Goal: Transaction & Acquisition: Purchase product/service

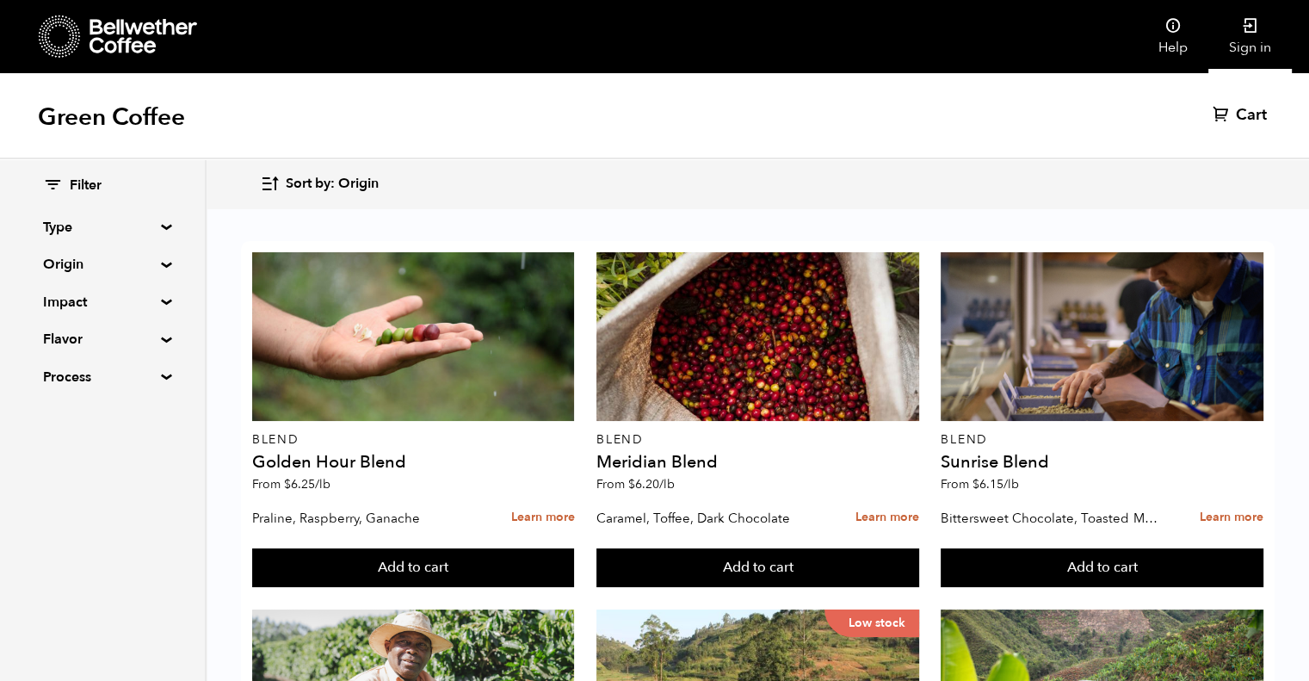
click at [1250, 40] on link "Sign in" at bounding box center [1249, 36] width 83 height 73
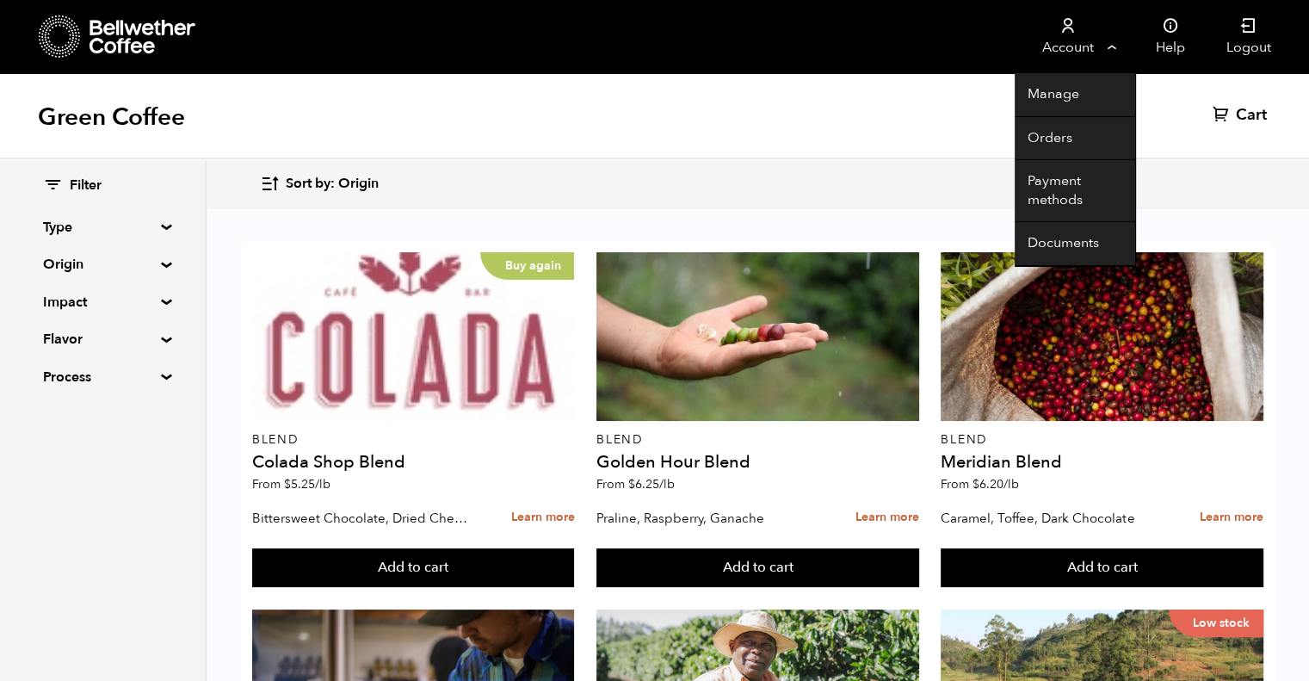
click at [1090, 47] on link "Account" at bounding box center [1067, 36] width 106 height 73
click at [1055, 126] on link "Orders" at bounding box center [1074, 139] width 120 height 44
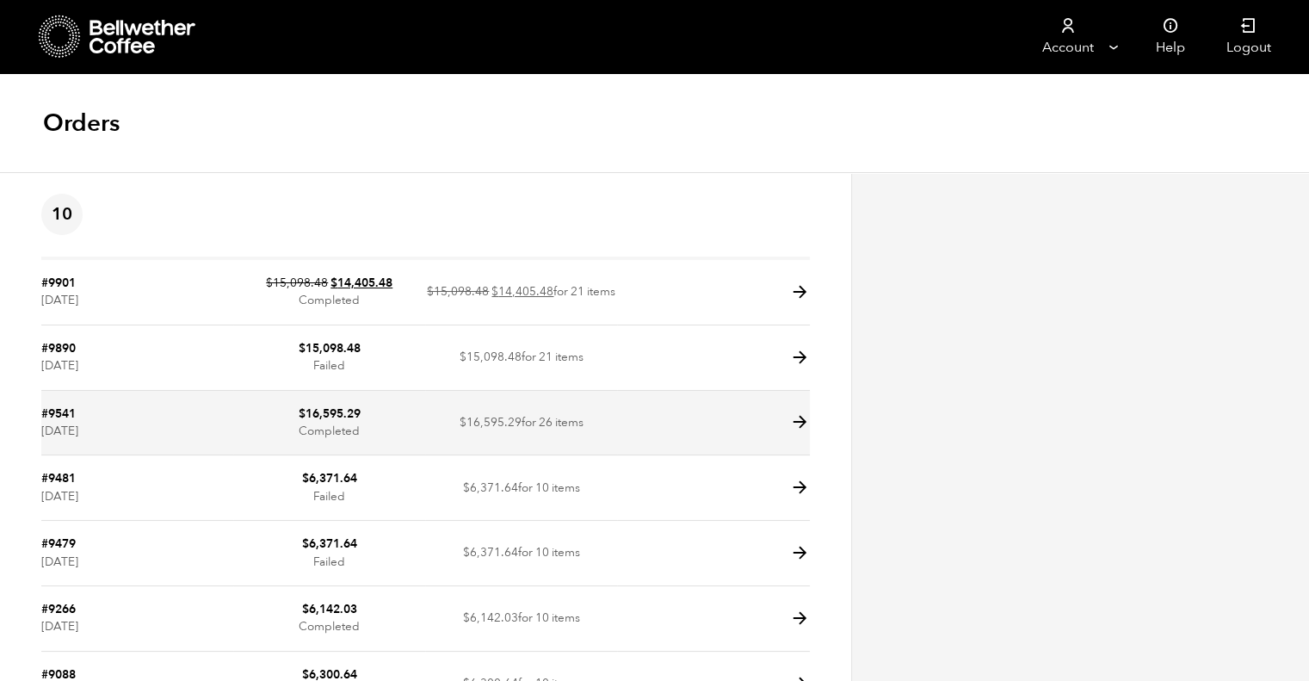
click at [364, 408] on td "$ 16,595.29 Completed" at bounding box center [329, 423] width 192 height 65
click at [365, 416] on td "$ 16,595.29 Completed" at bounding box center [329, 423] width 192 height 65
click at [803, 422] on icon at bounding box center [800, 422] width 20 height 20
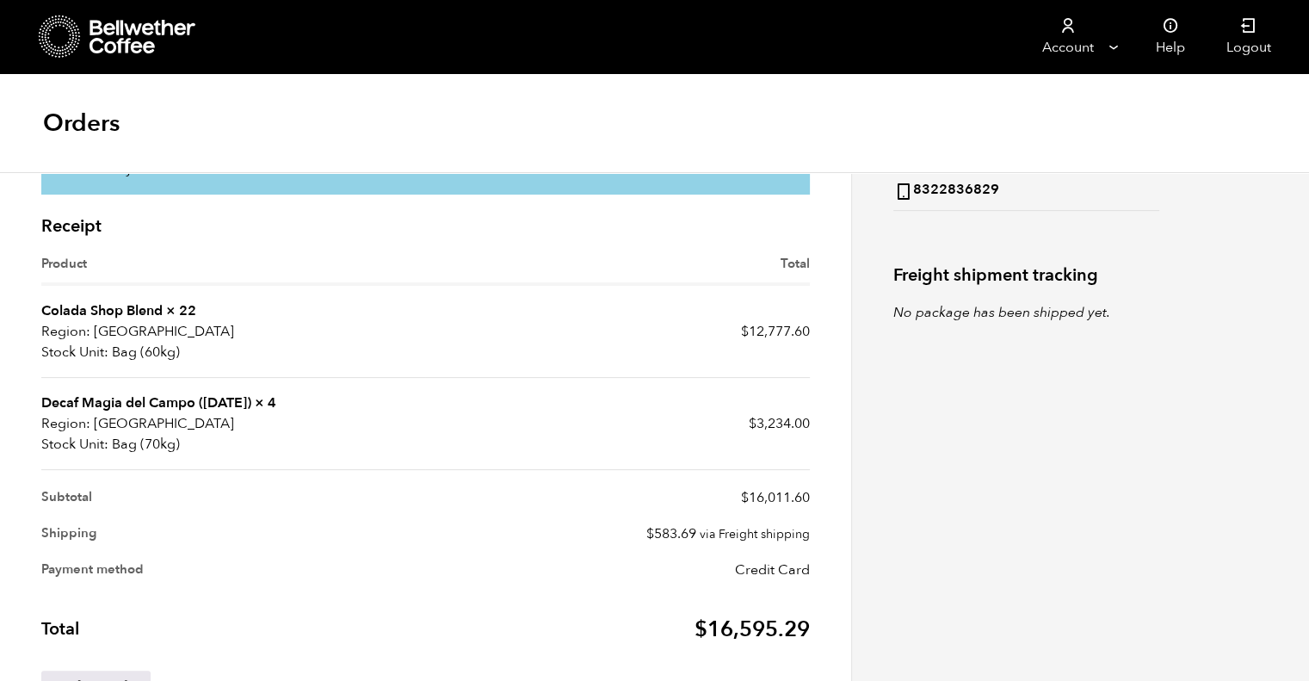
scroll to position [430, 0]
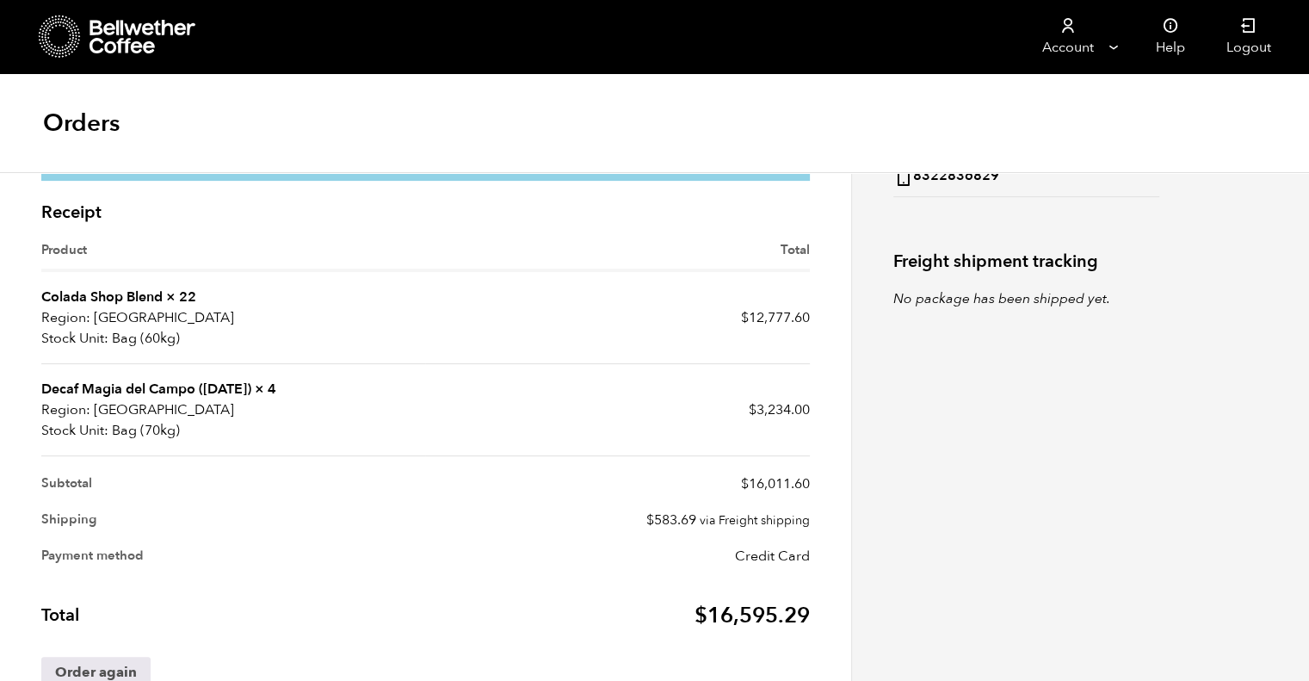
click at [153, 296] on link "Colada Shop Blend" at bounding box center [101, 296] width 121 height 19
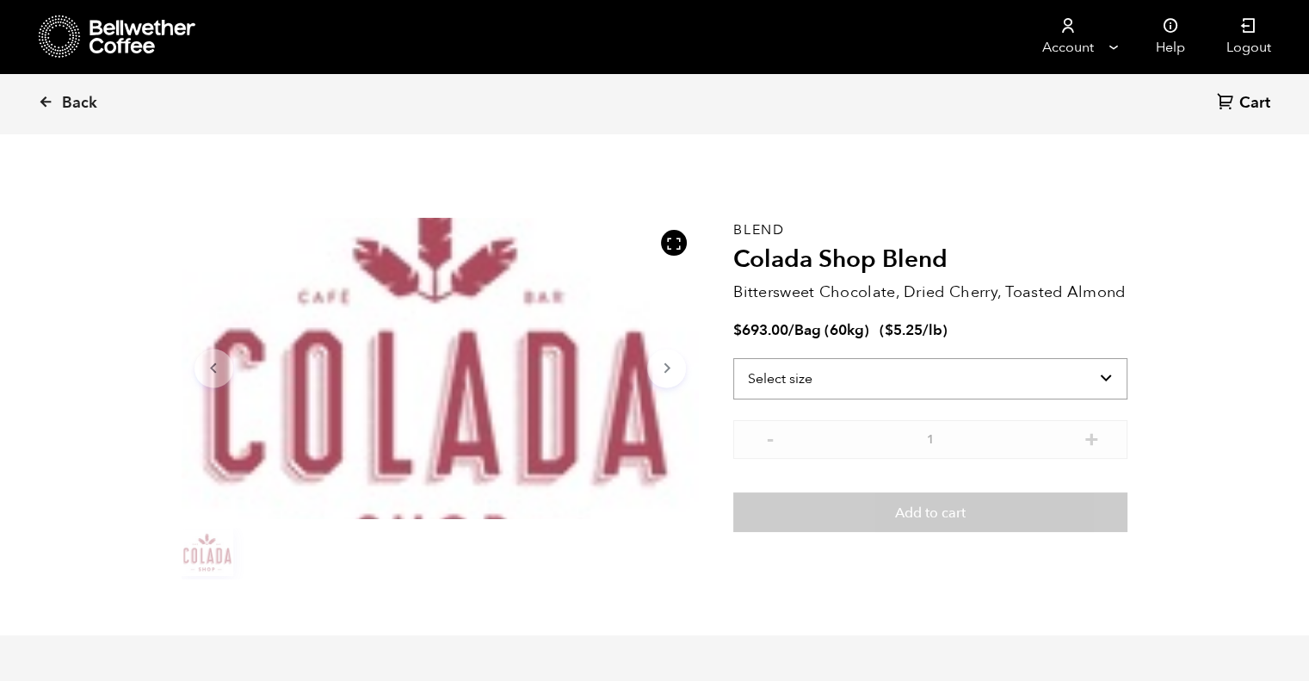
scroll to position [748, 916]
click at [1106, 374] on select "Select size Bag (60kg) (132 lbs)" at bounding box center [930, 378] width 394 height 41
select select "bag-3"
click at [733, 358] on select "Select size Bag (60kg) (132 lbs)" at bounding box center [930, 378] width 394 height 41
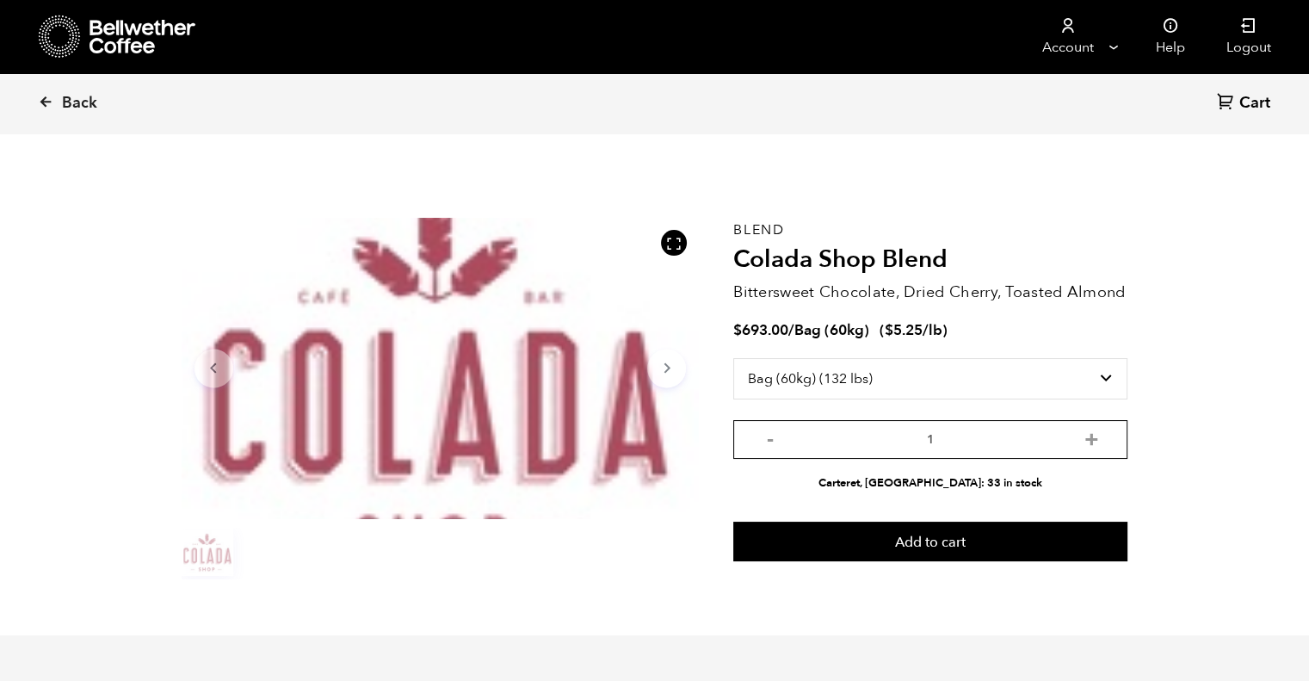
click at [948, 435] on input "1" at bounding box center [930, 439] width 394 height 39
type input "1"
type input "3"
type input "1"
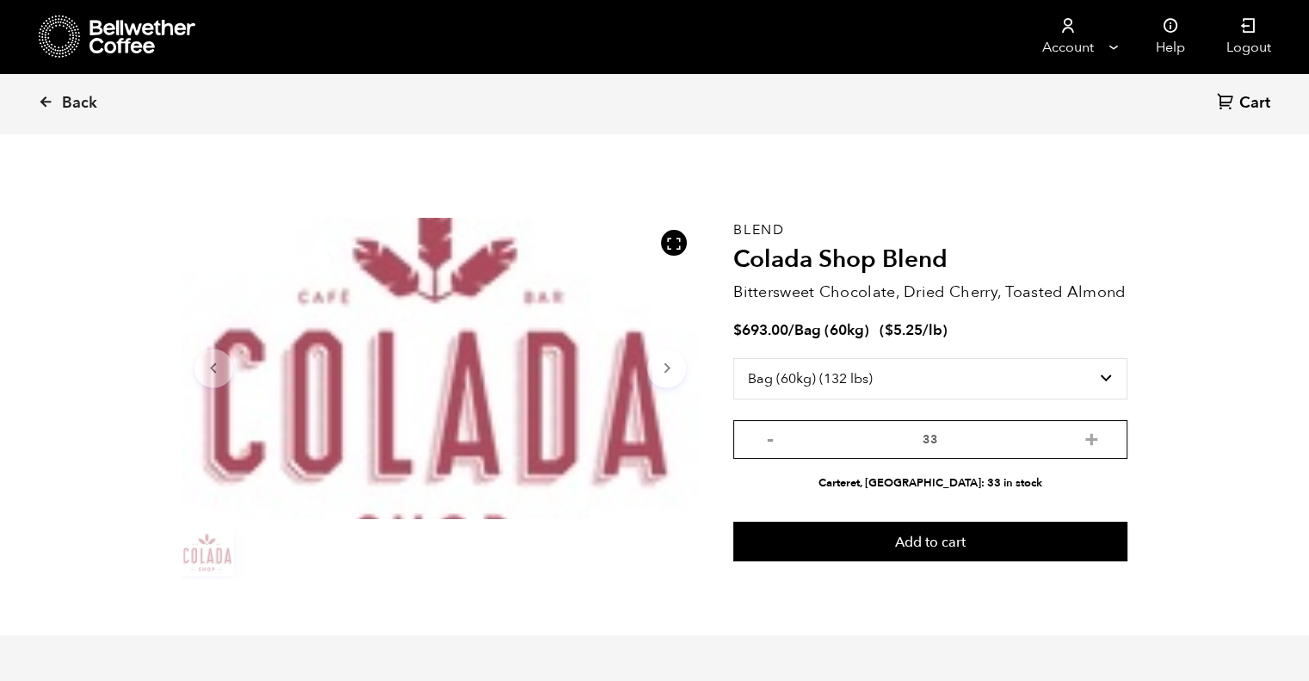
type input "3"
type input "1"
type input "3"
type input "1"
type input "3"
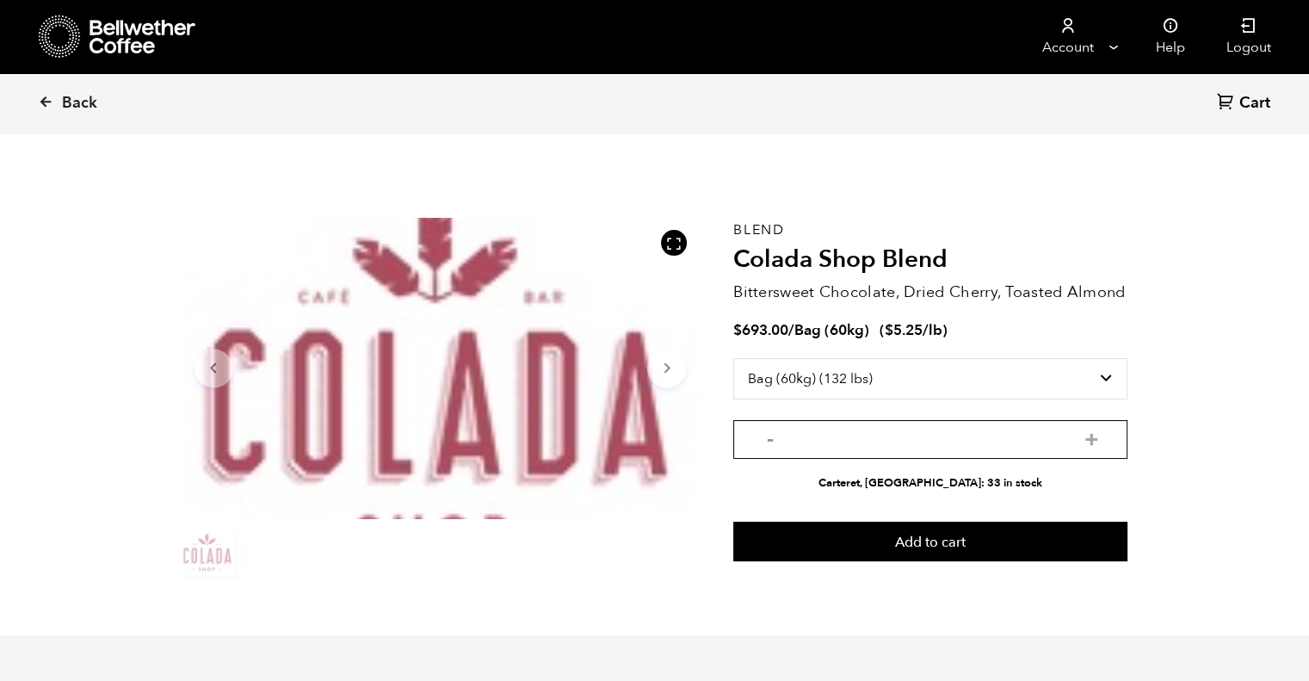
type input "1"
click at [1083, 437] on button "+" at bounding box center [1091, 436] width 22 height 17
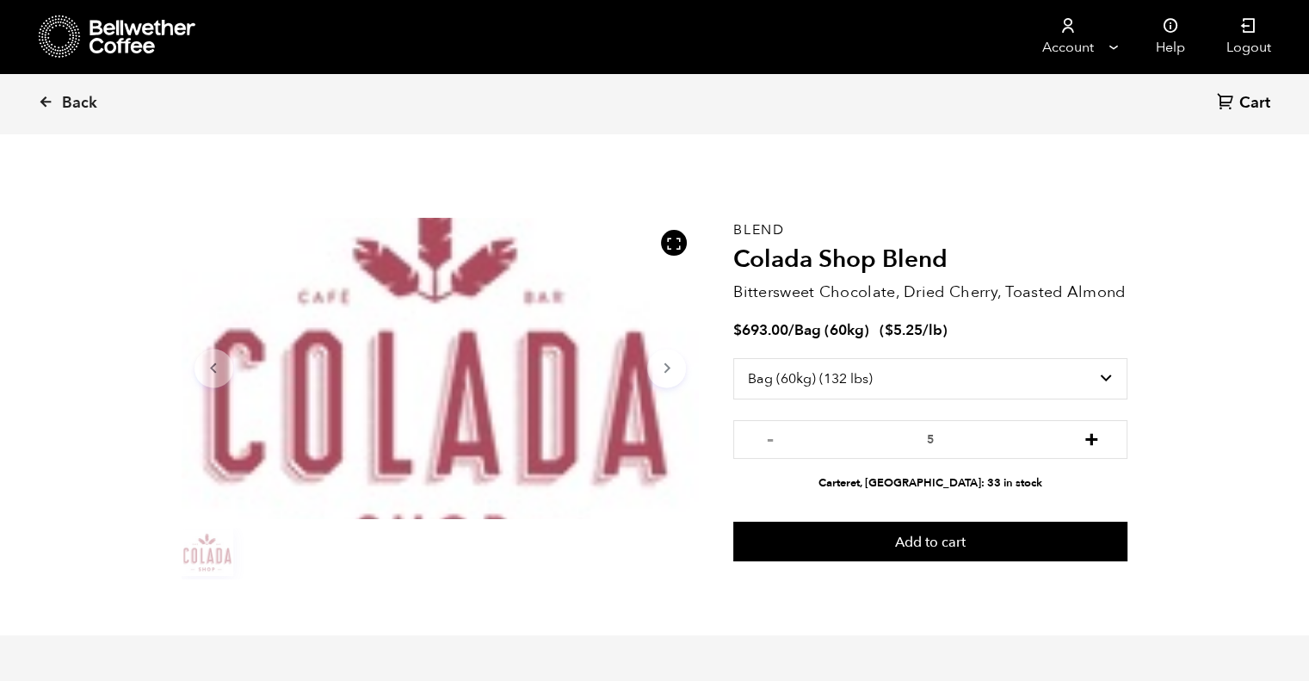
click at [1083, 437] on button "+" at bounding box center [1091, 436] width 22 height 17
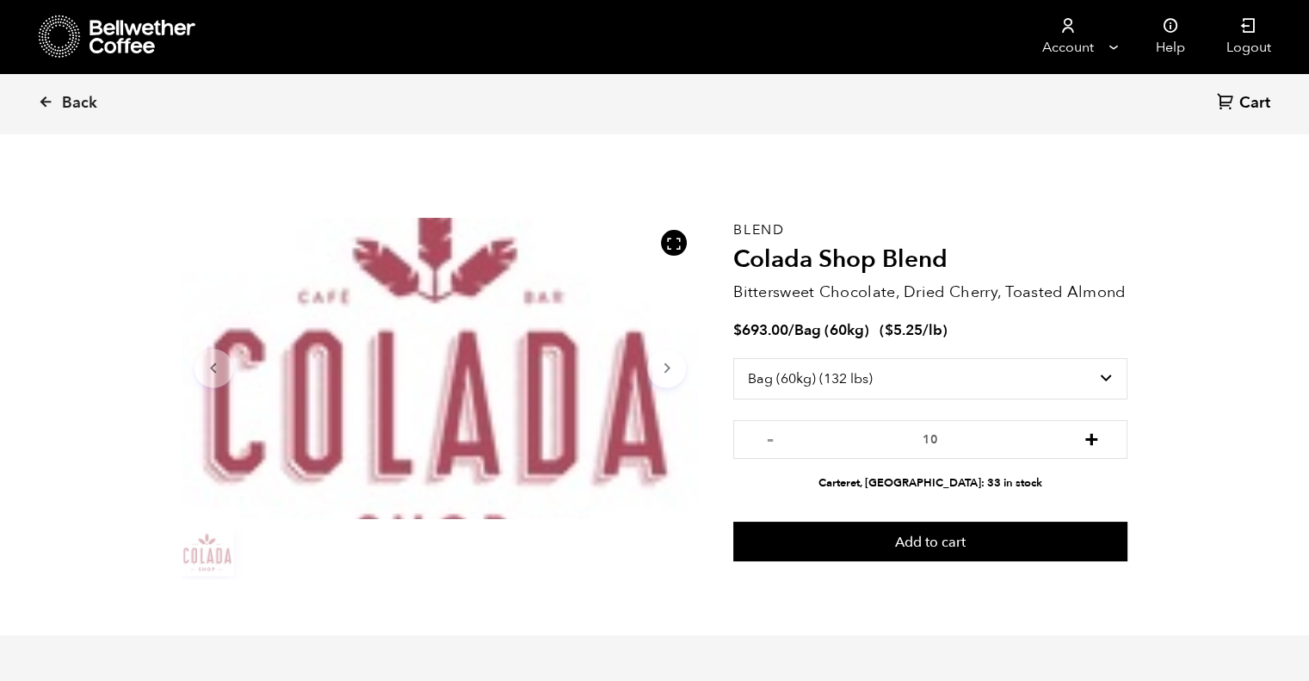
click at [1083, 437] on button "+" at bounding box center [1091, 436] width 22 height 17
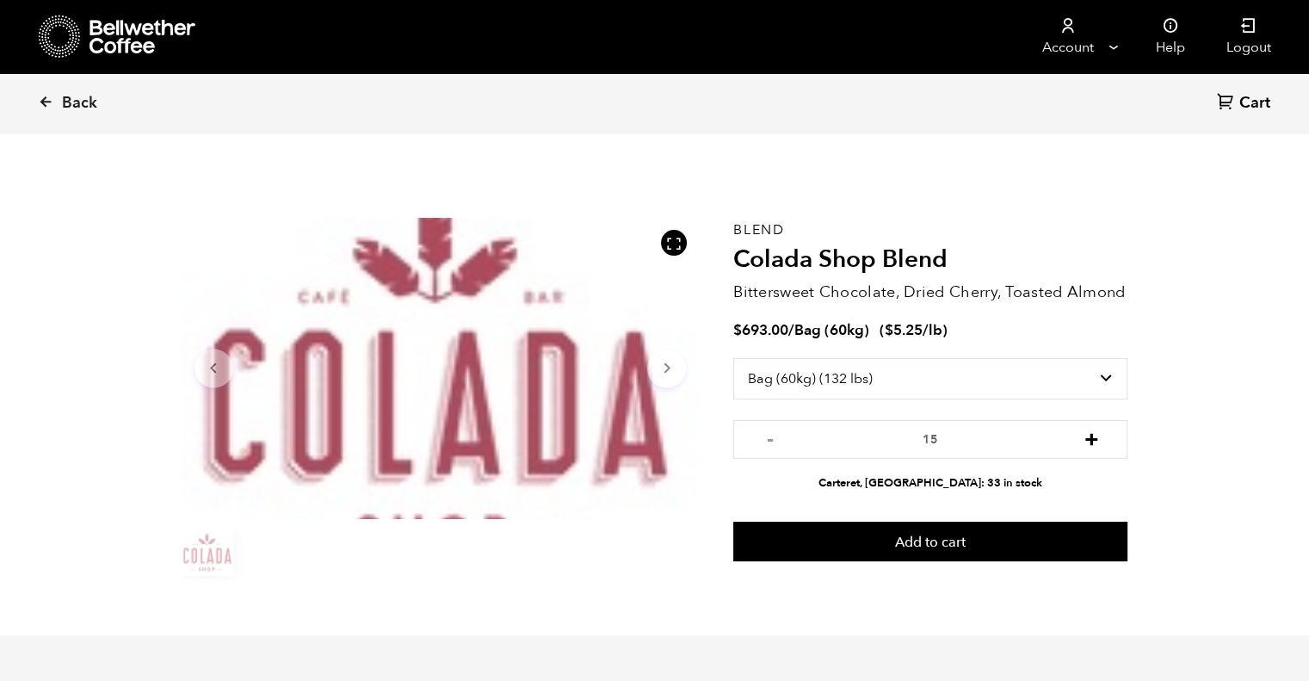
click at [1083, 437] on button "+" at bounding box center [1091, 436] width 22 height 17
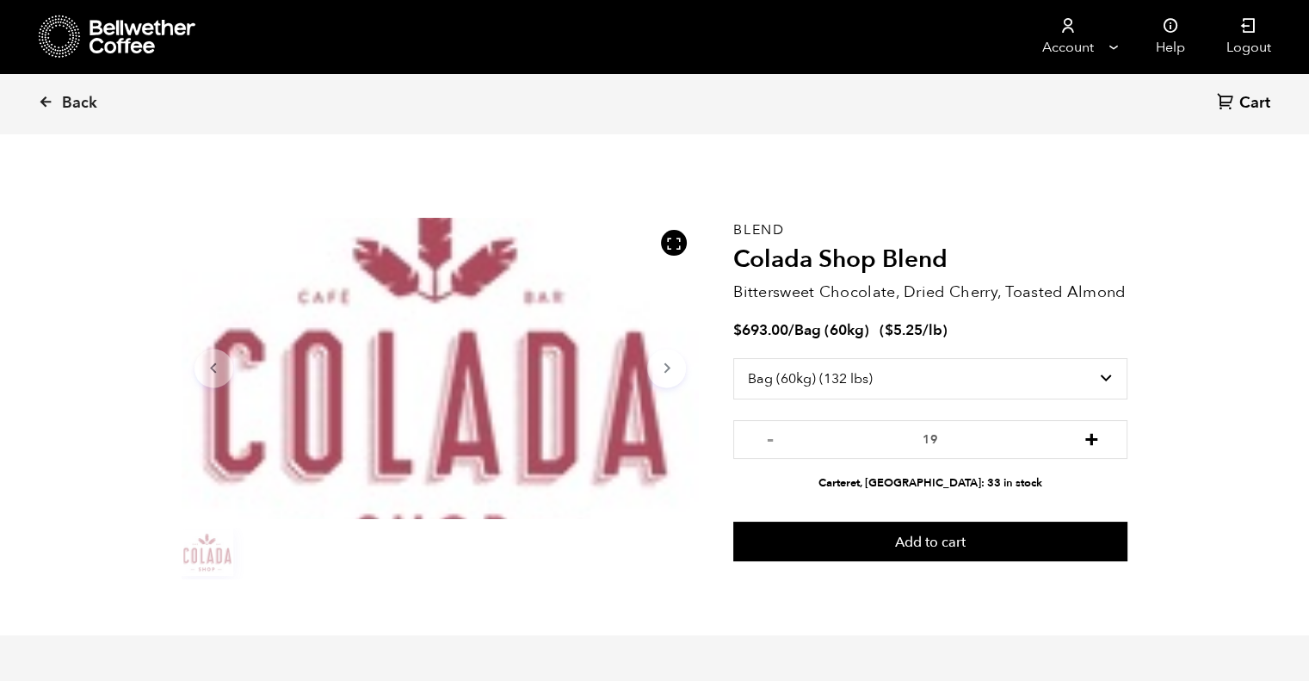
type input "20"
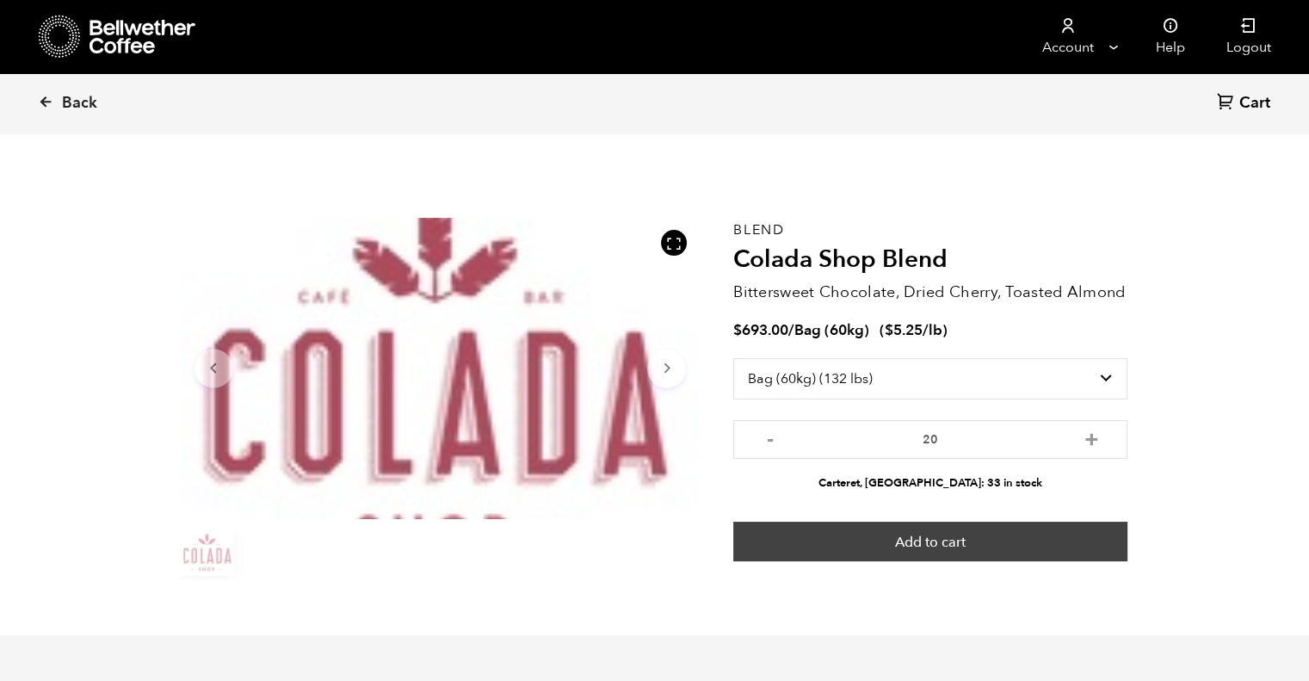
click at [934, 539] on button "Add to cart" at bounding box center [930, 541] width 394 height 40
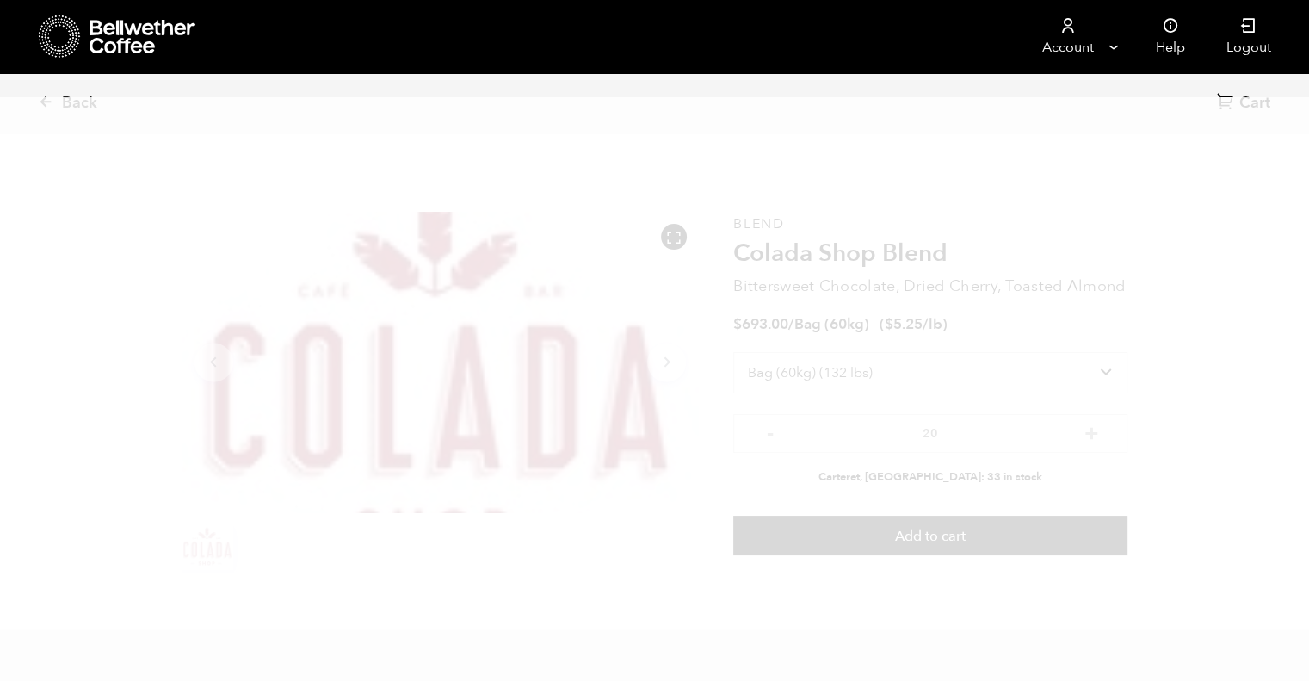
scroll to position [0, 0]
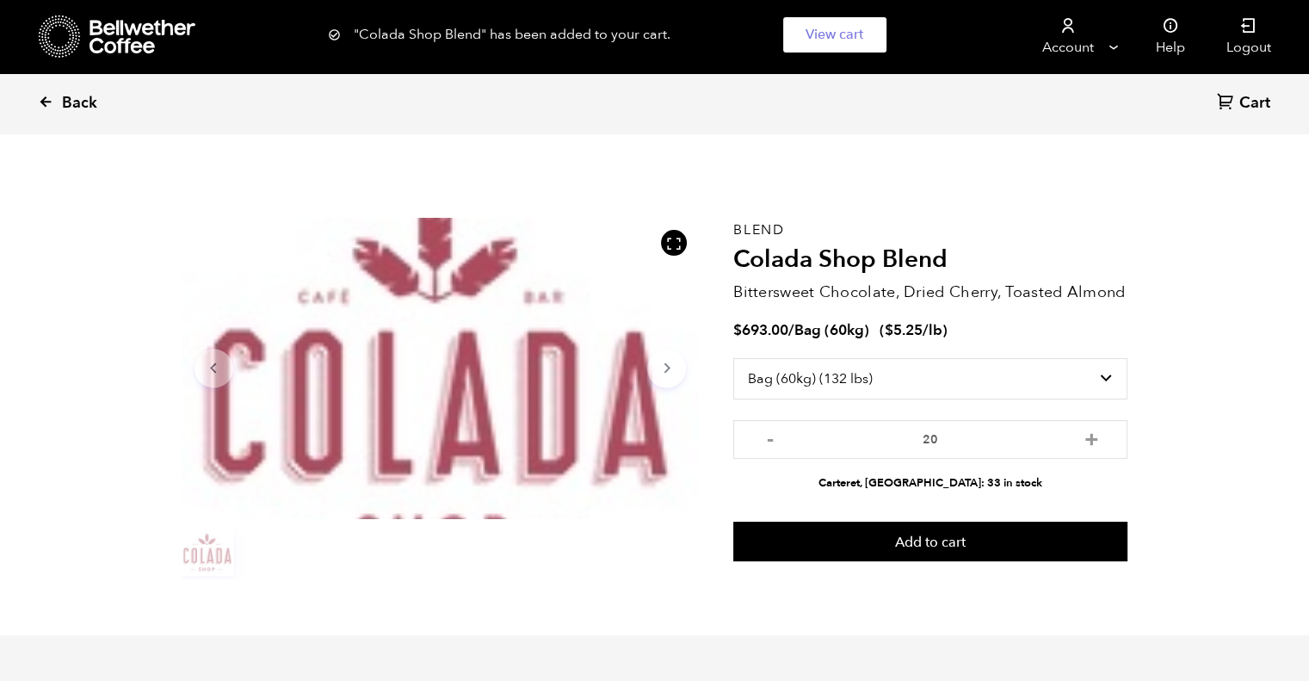
click at [47, 106] on icon at bounding box center [45, 101] width 15 height 15
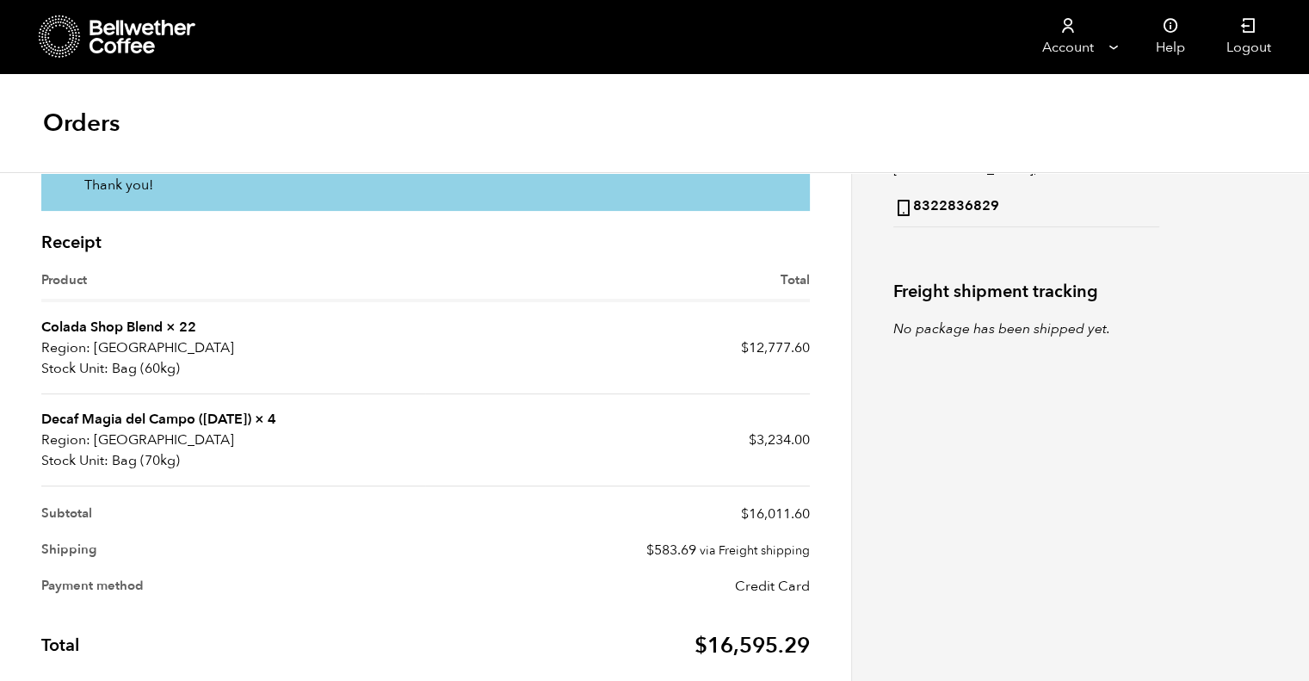
scroll to position [430, 0]
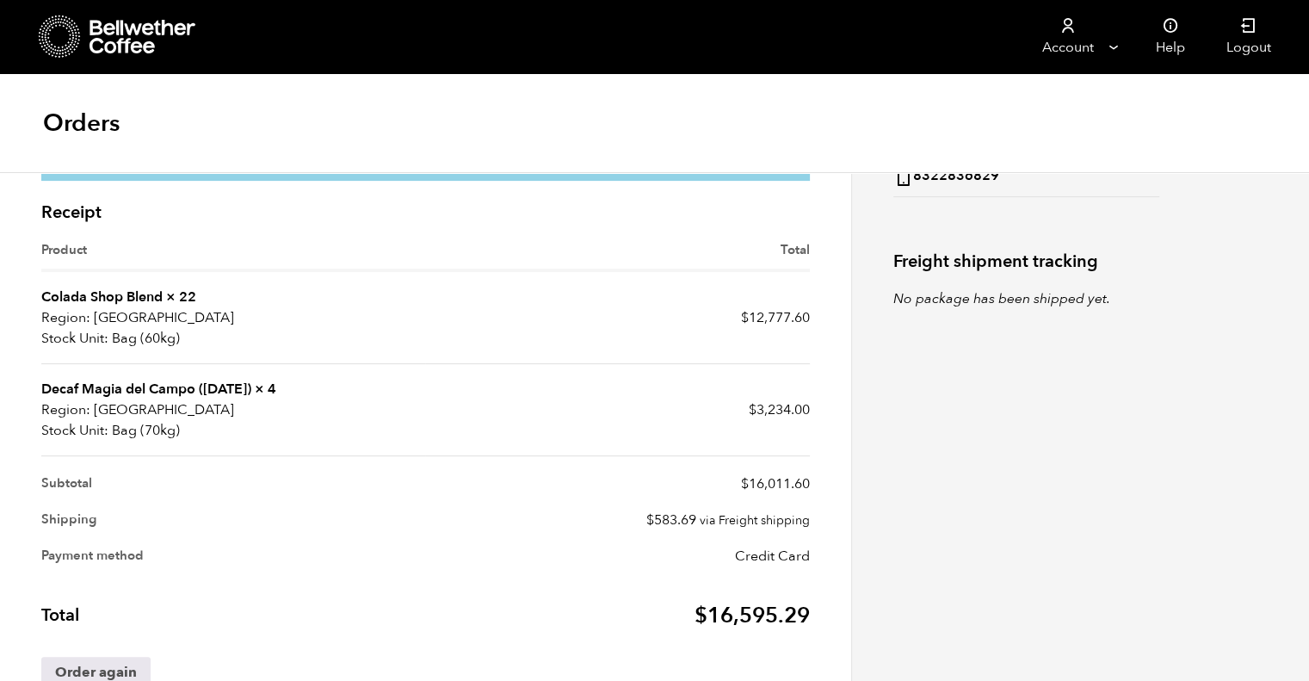
click at [165, 385] on link "Decaf Magia del Campo ([DATE])" at bounding box center [146, 388] width 210 height 19
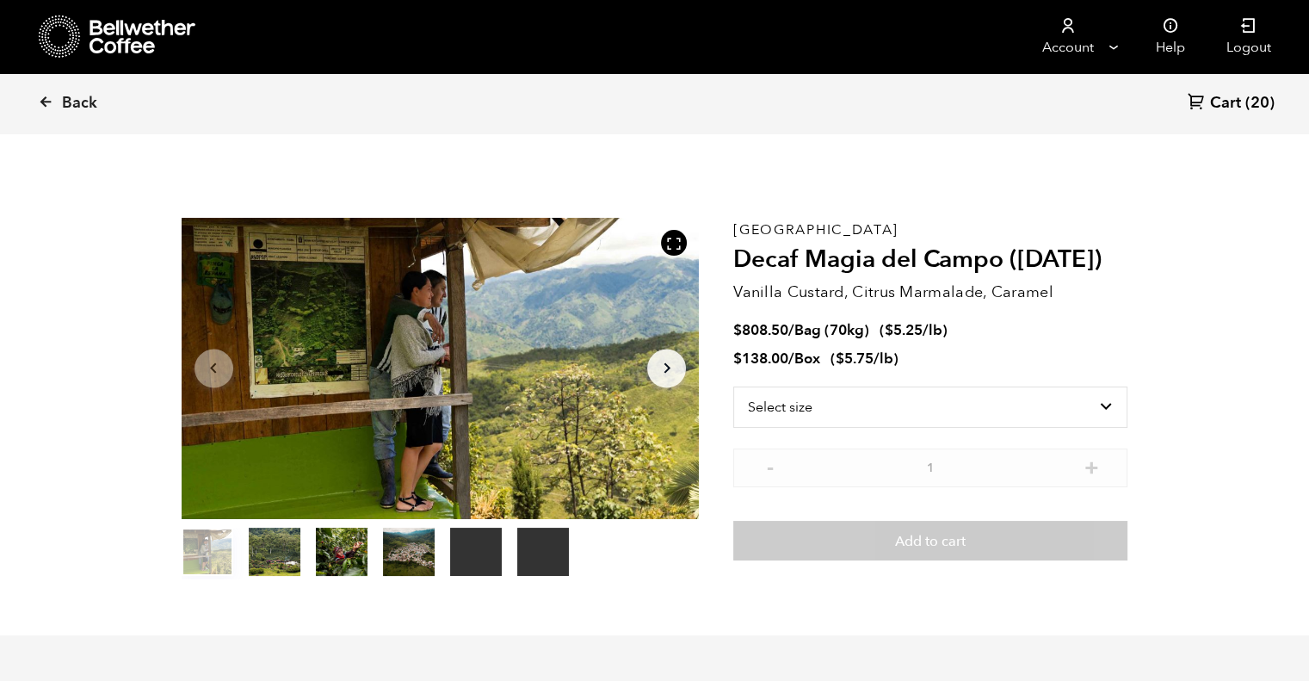
scroll to position [748, 916]
click at [1118, 407] on select "Select size Bag (70kg) (154 lbs) Box (24 lbs)" at bounding box center [930, 406] width 394 height 41
select select "bag"
click at [733, 386] on select "Select size Bag (70kg) (154 lbs) Box (24 lbs)" at bounding box center [930, 406] width 394 height 41
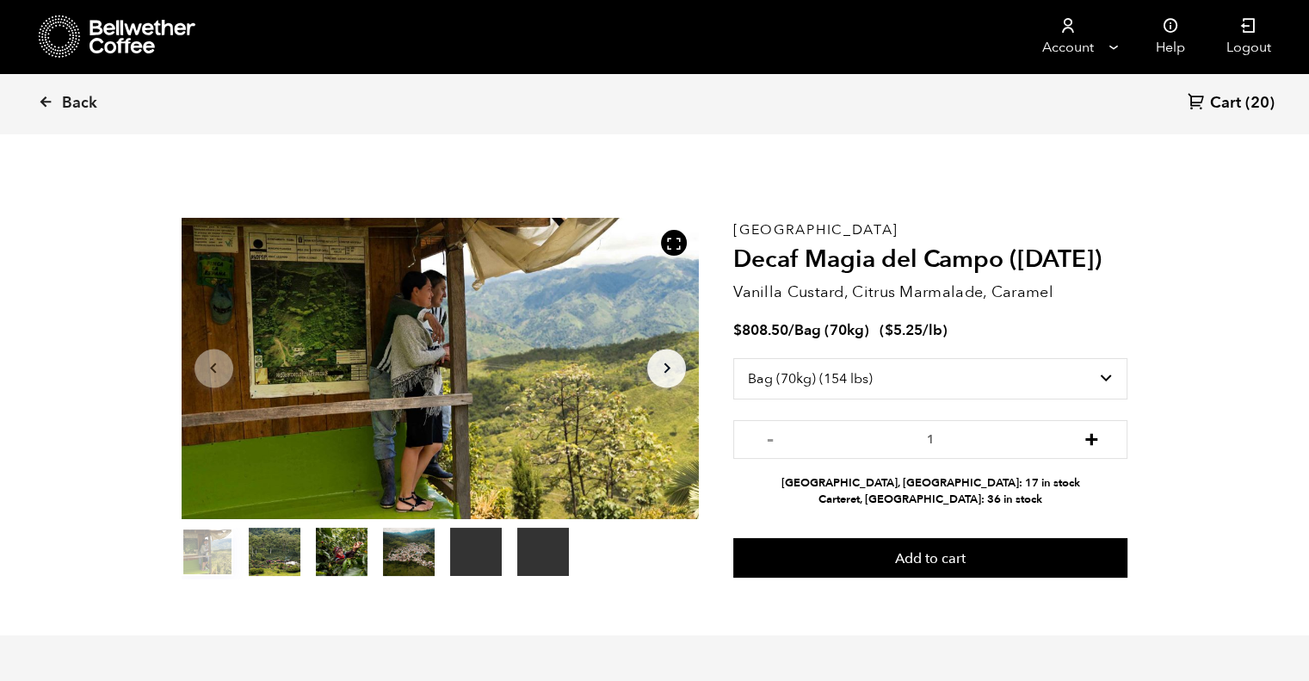
click at [1094, 439] on button "+" at bounding box center [1091, 436] width 22 height 17
click at [767, 437] on button "-" at bounding box center [770, 436] width 22 height 17
type input "1"
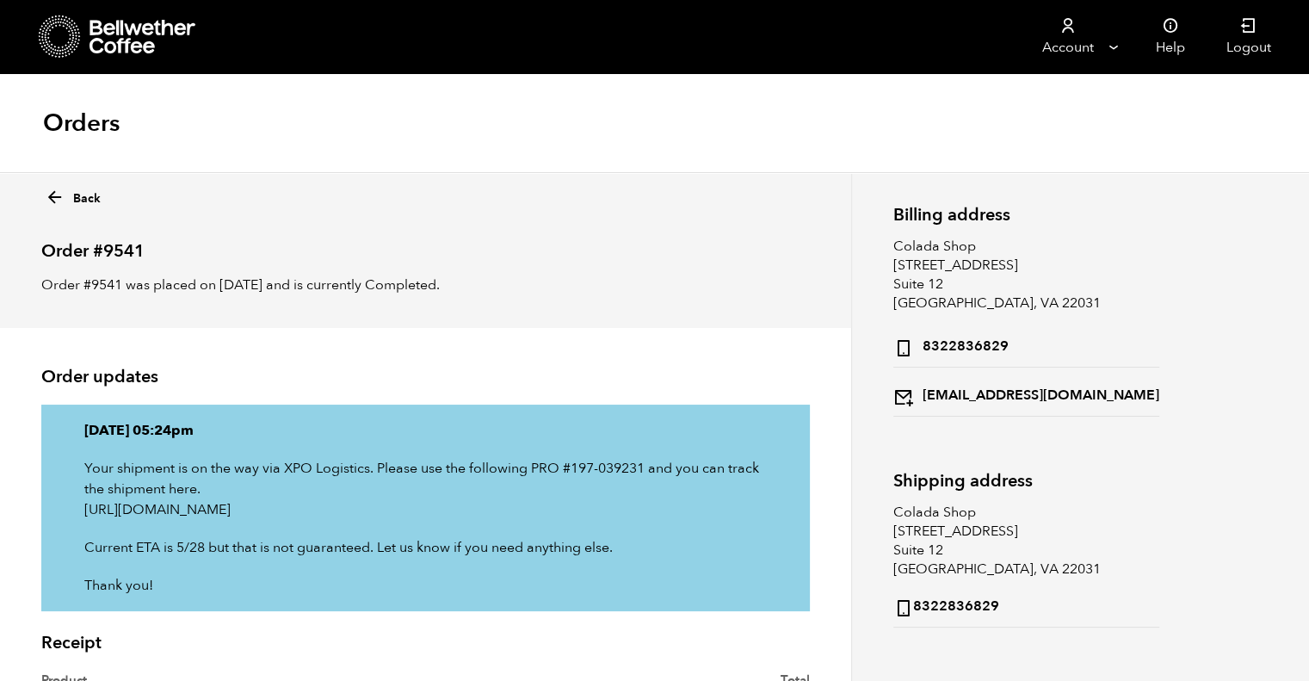
click at [47, 195] on icon at bounding box center [55, 198] width 20 height 20
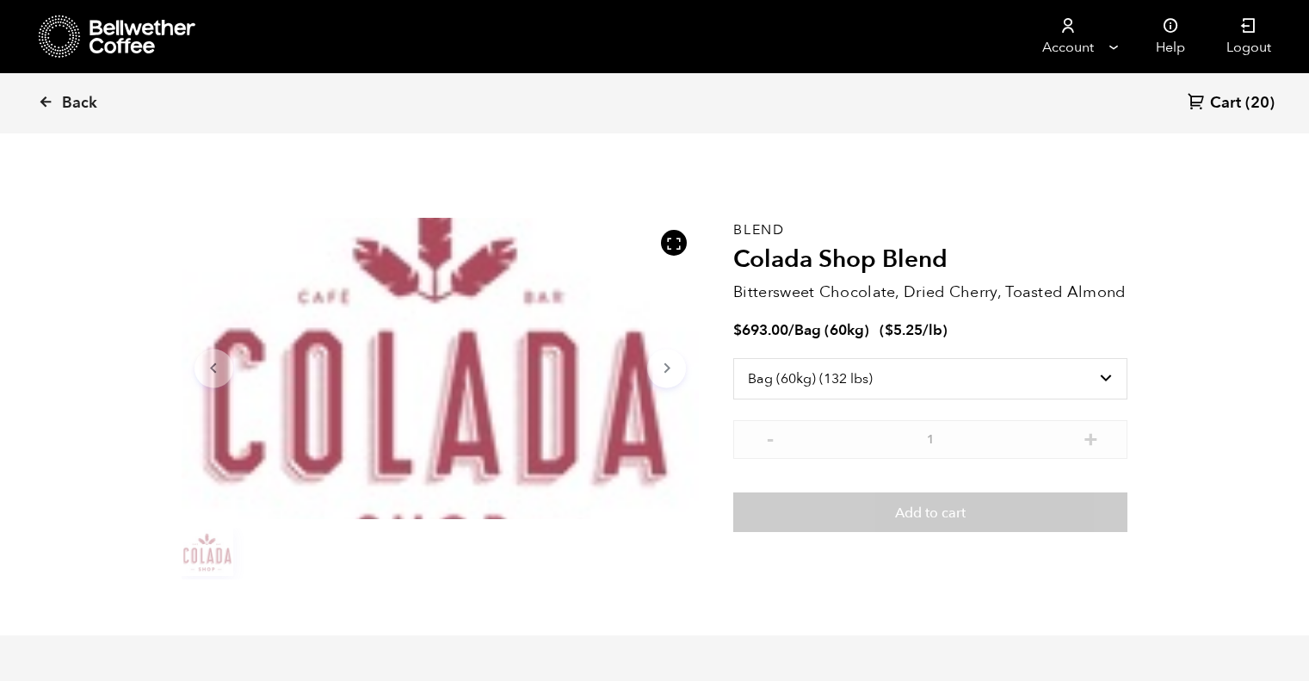
select select "bag-3"
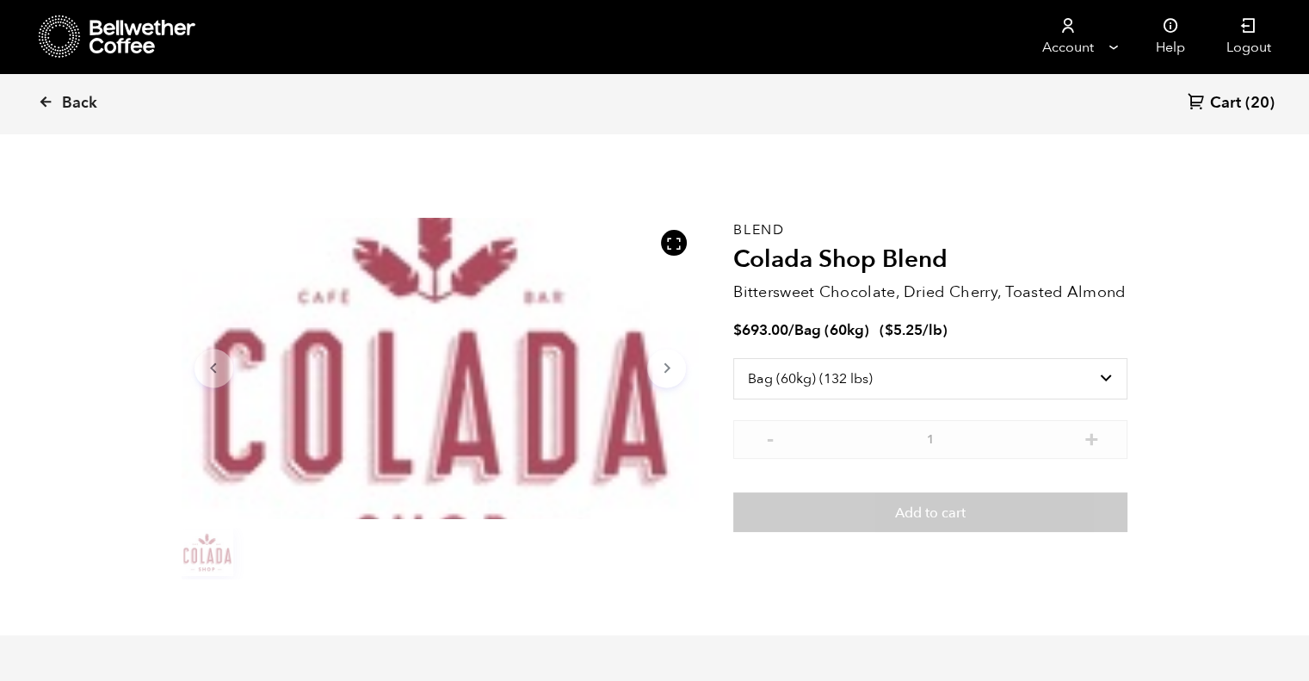
scroll to position [748, 916]
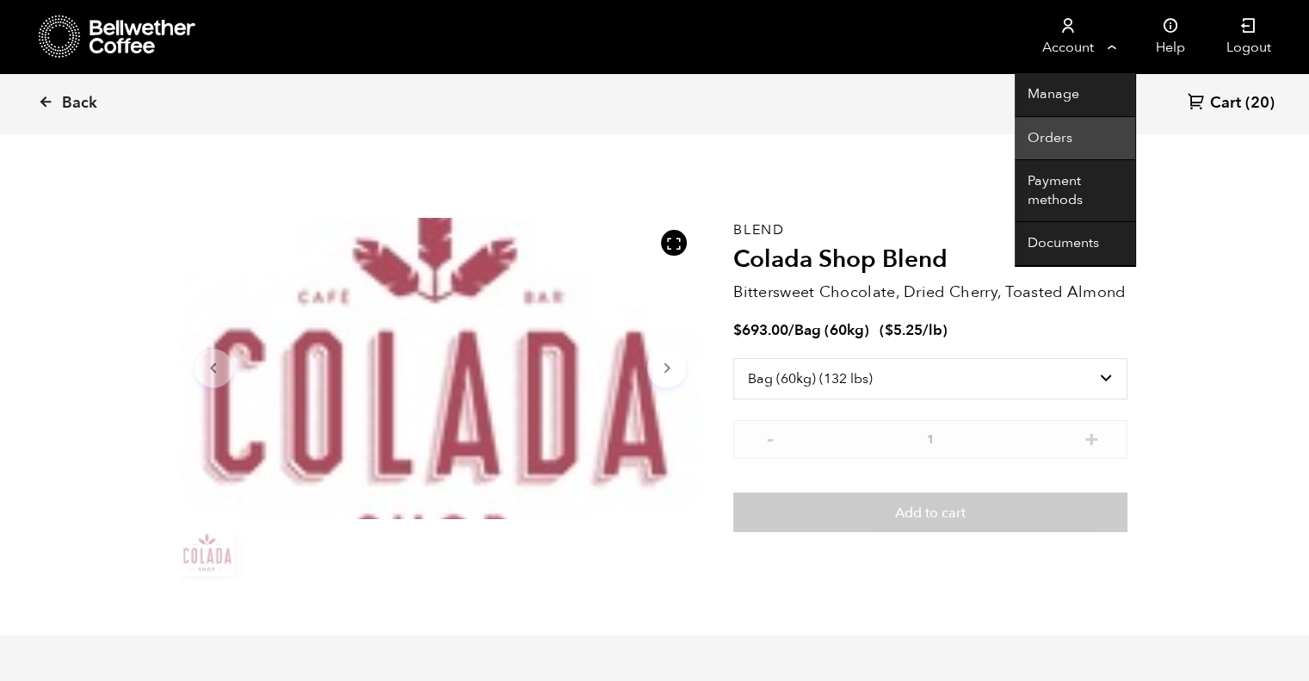
click at [1063, 134] on link "Orders" at bounding box center [1074, 139] width 120 height 44
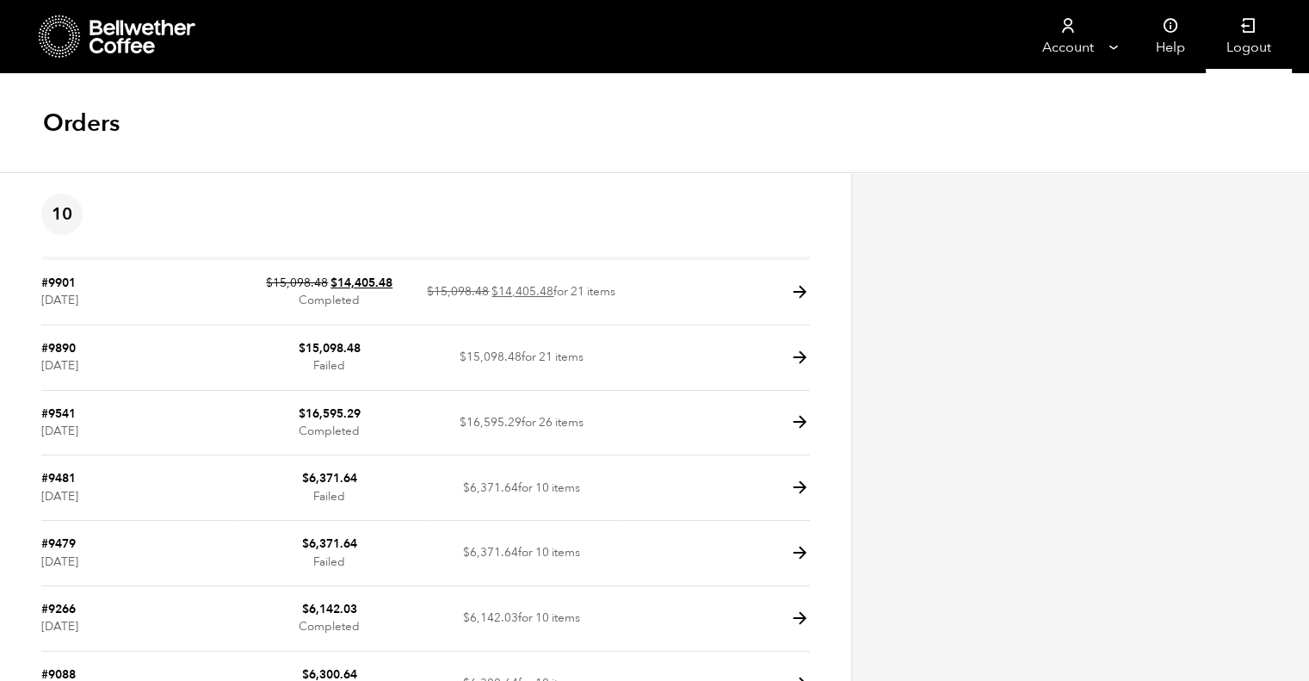
click at [1246, 49] on link "Logout" at bounding box center [1248, 36] width 86 height 73
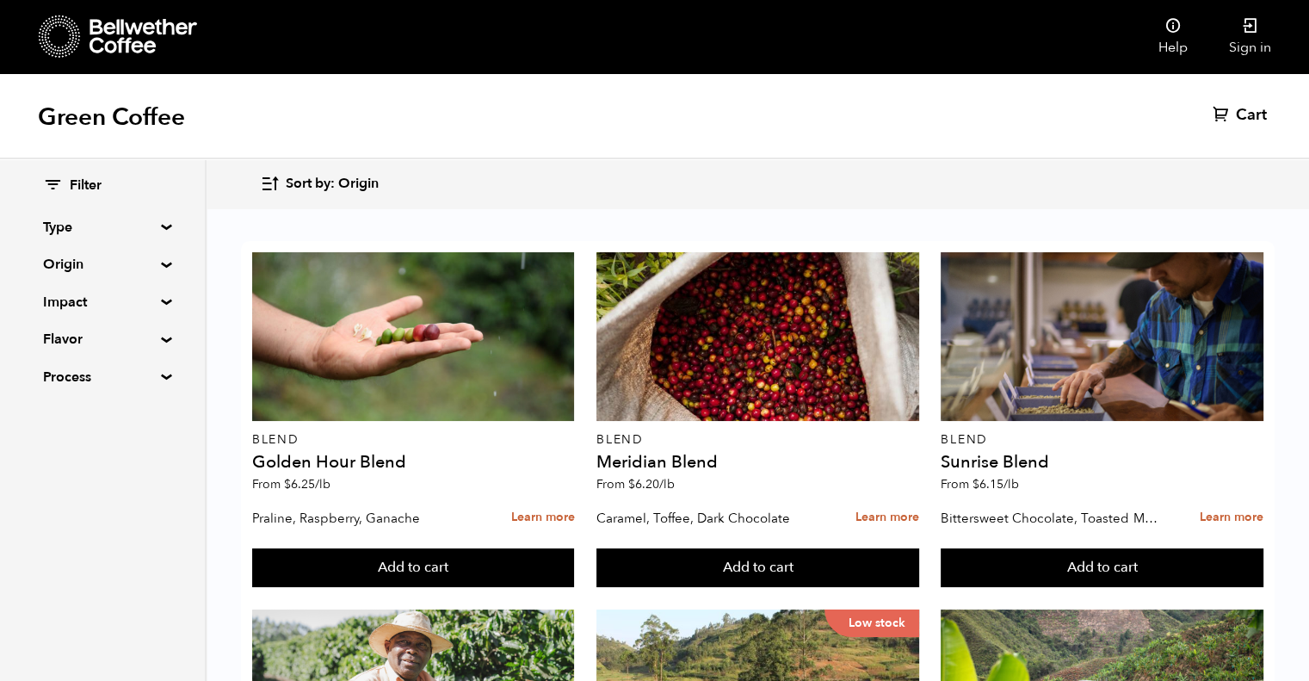
click at [1255, 117] on span "Cart" at bounding box center [1250, 115] width 31 height 21
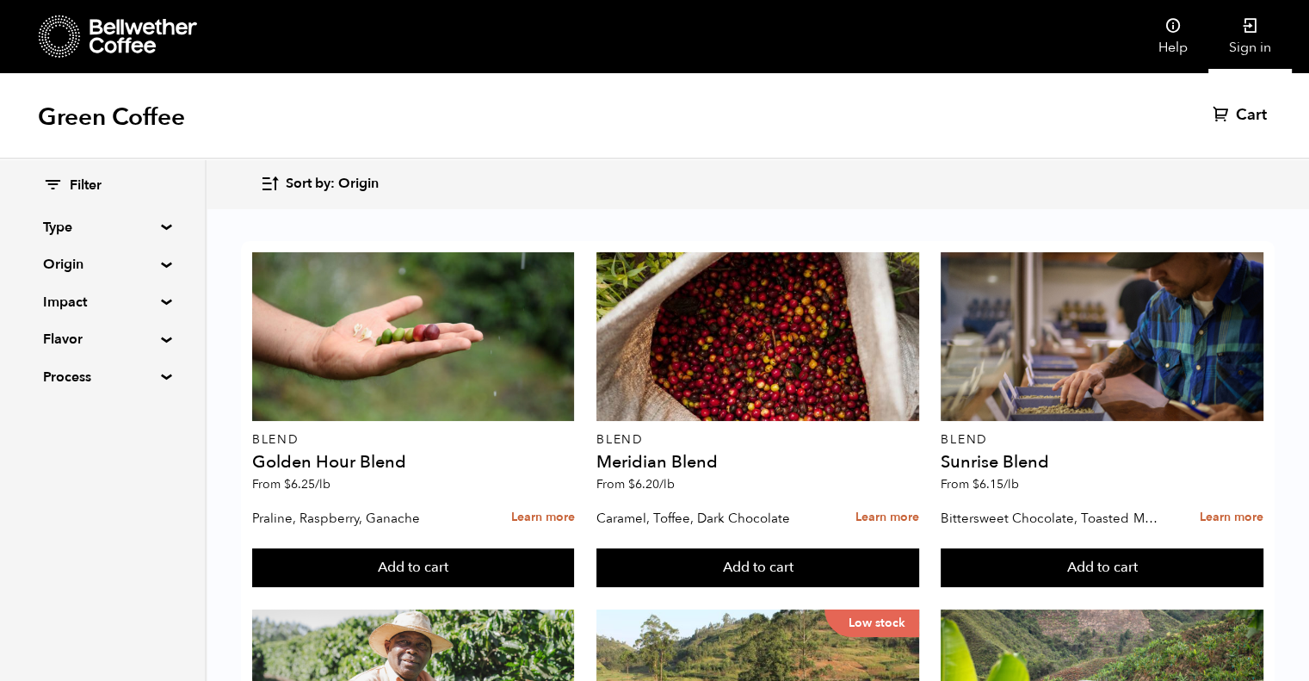
click at [1237, 35] on link "Sign in" at bounding box center [1249, 36] width 83 height 73
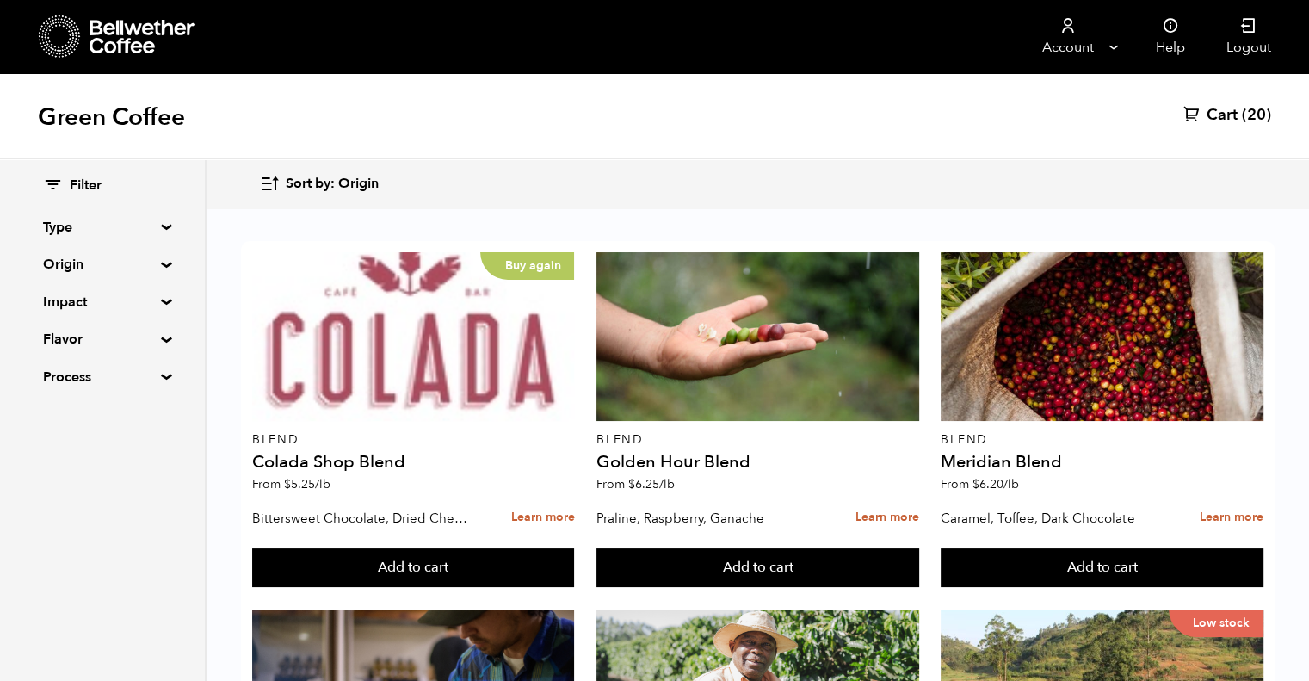
click at [1238, 114] on link "Cart (20)" at bounding box center [1227, 115] width 88 height 21
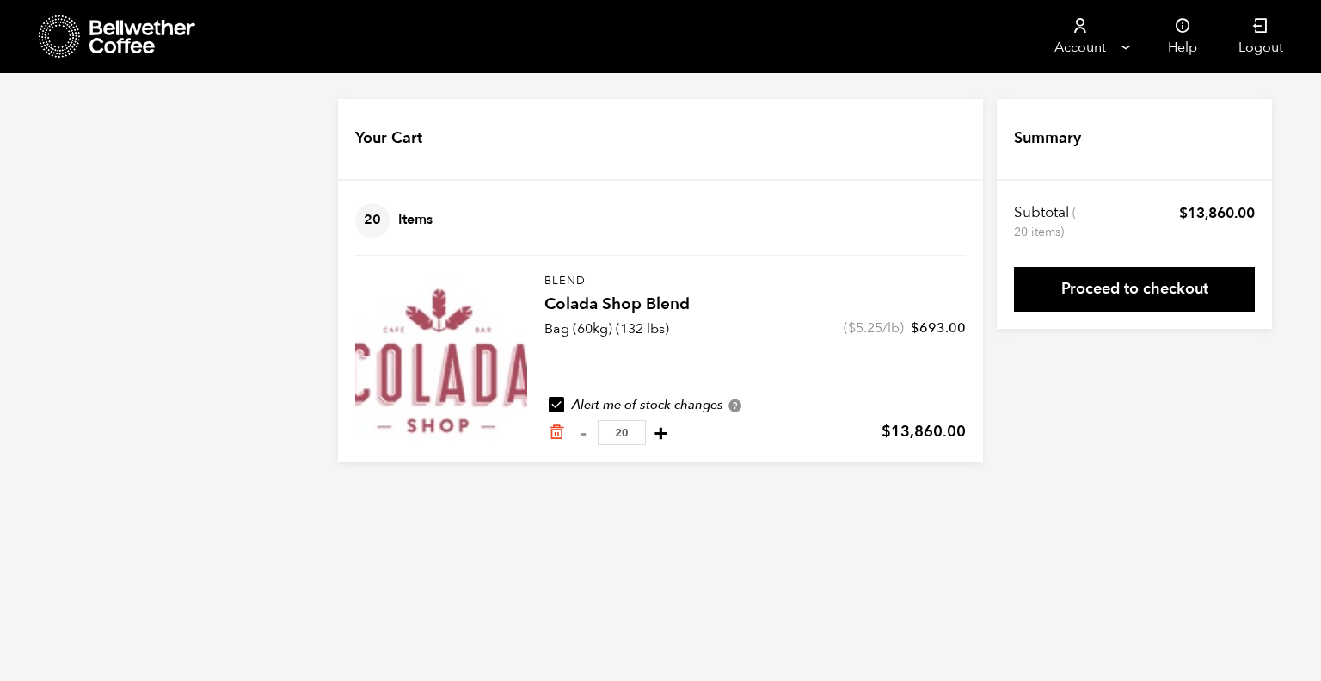
click at [672, 434] on button "+" at bounding box center [661, 432] width 22 height 17
type input "21"
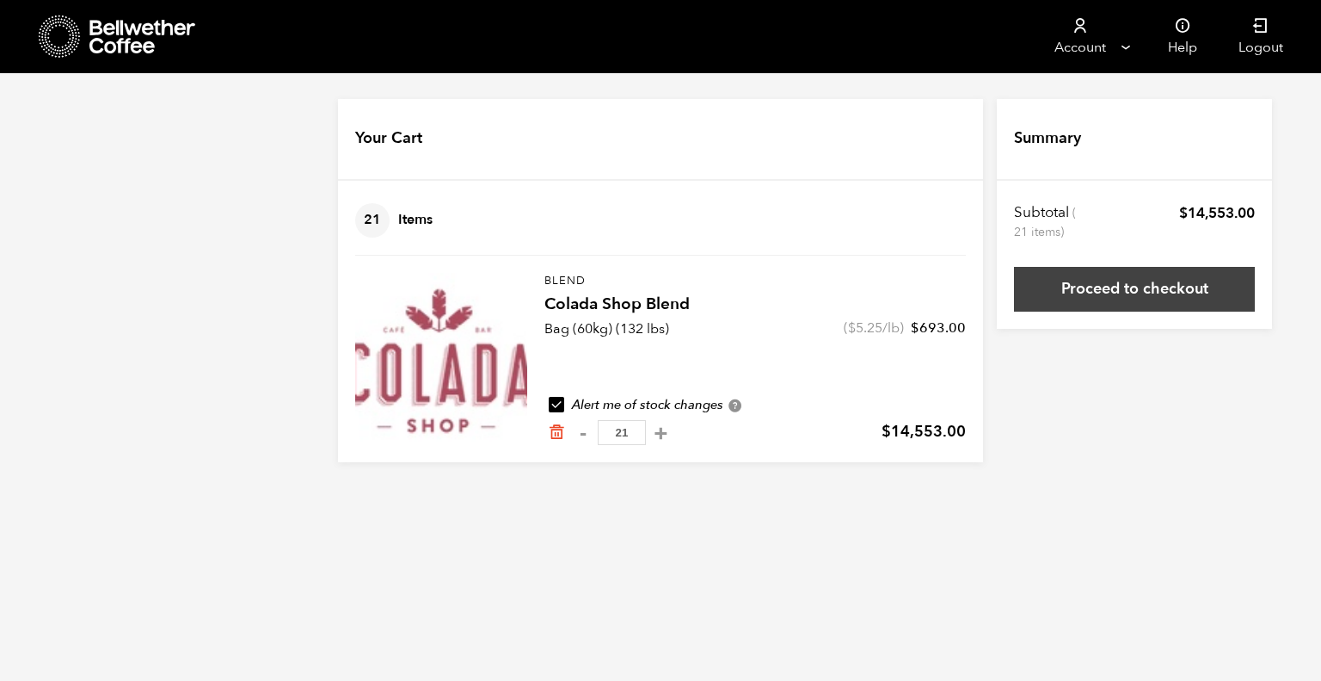
click at [1145, 286] on link "Proceed to checkout" at bounding box center [1134, 289] width 241 height 45
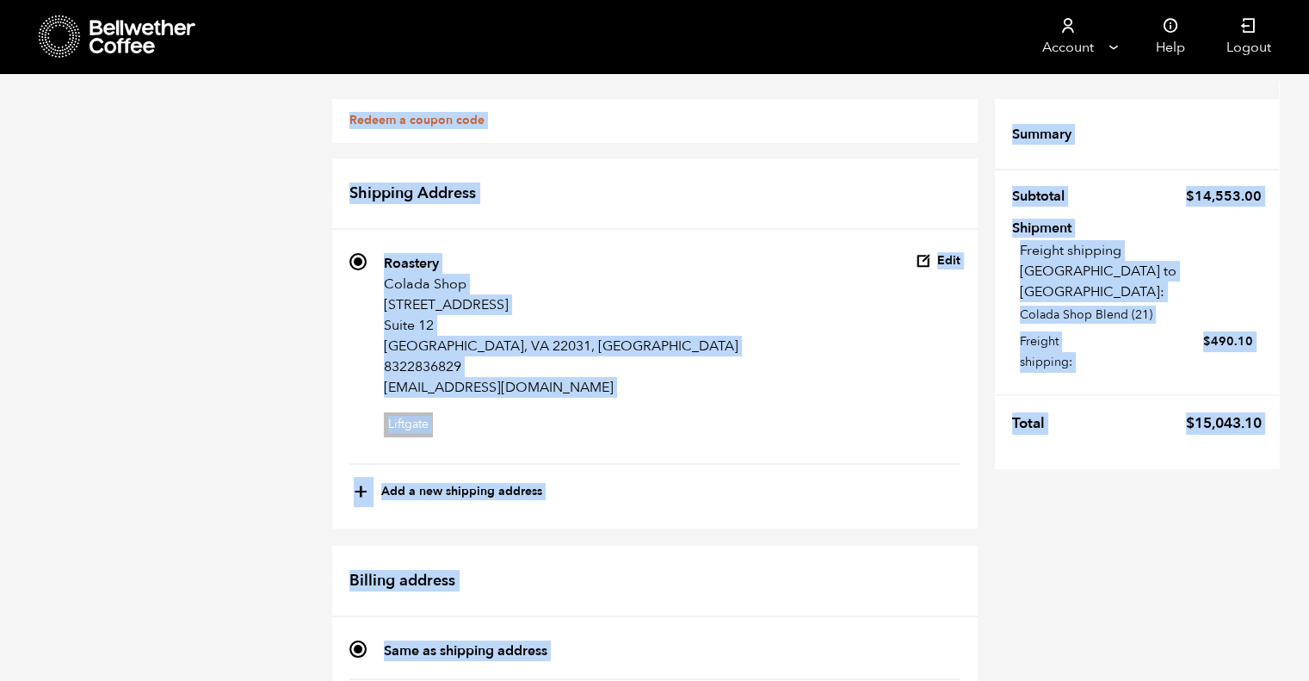
scroll to position [797, 0]
drag, startPoint x: 272, startPoint y: 117, endPoint x: 1184, endPoint y: 636, distance: 1049.2
